Goal: Find contact information: Find contact information

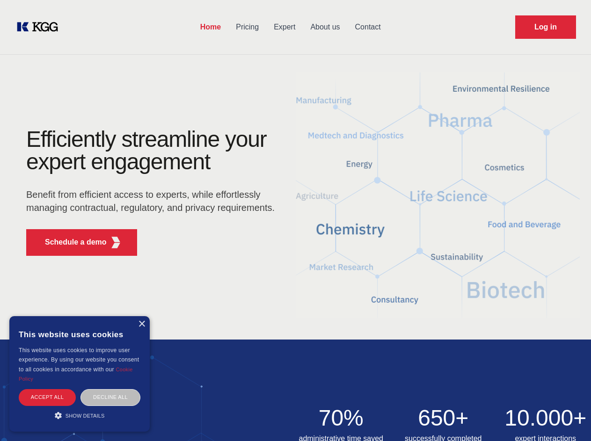
click at [295, 220] on div "Efficiently streamline your expert engagement Benefit from efficient access to …" at bounding box center [153, 195] width 285 height 135
click at [70, 242] on p "Schedule a demo" at bounding box center [76, 242] width 62 height 11
click at [141, 324] on div "×" at bounding box center [141, 324] width 7 height 7
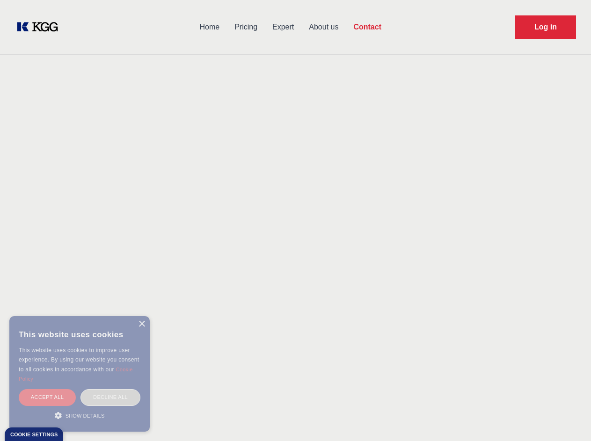
click at [47, 397] on div "Accept all" at bounding box center [47, 397] width 57 height 16
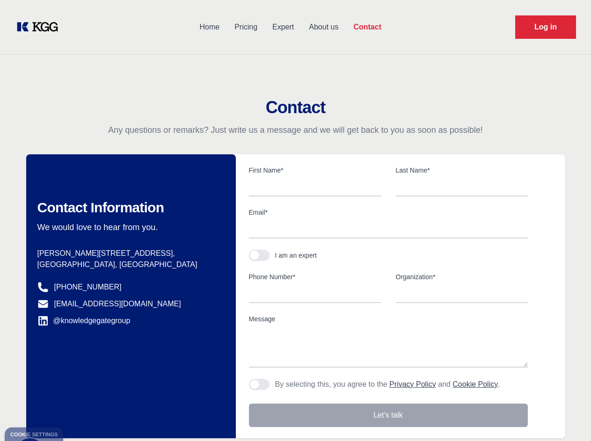
click at [110, 397] on div "Contact Information We would love to hear from you. Postal address [PERSON_NAME…" at bounding box center [131, 296] width 210 height 284
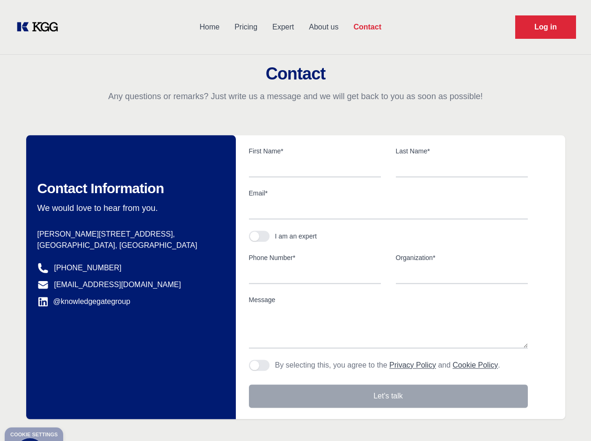
click at [80, 416] on div "Contact Information We would love to hear from you. Postal address [PERSON_NAME…" at bounding box center [131, 277] width 210 height 284
